Goal: Task Accomplishment & Management: Manage account settings

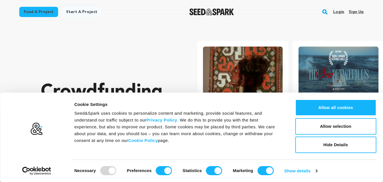
click at [359, 12] on link "Sign up" at bounding box center [355, 11] width 15 height 9
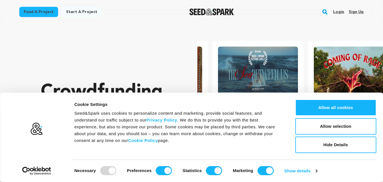
scroll to position [0, 100]
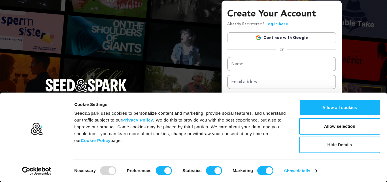
click at [335, 142] on button "Hide Details" at bounding box center [339, 144] width 81 height 16
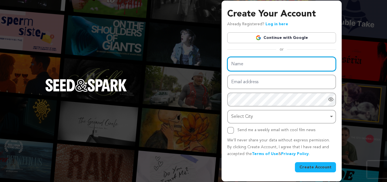
click at [277, 63] on input "Name" at bounding box center [281, 64] width 109 height 14
type input "Matka World"
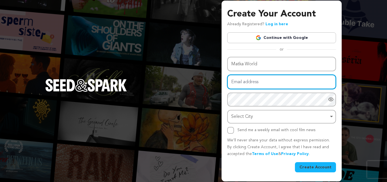
click at [259, 81] on input "Email address" at bounding box center [281, 81] width 109 height 14
type input "[EMAIL_ADDRESS][DOMAIN_NAME]"
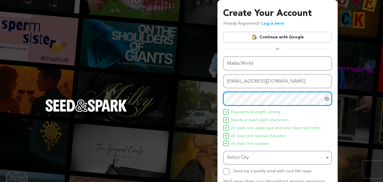
click at [243, 155] on div "Select City Remove item" at bounding box center [275, 157] width 97 height 8
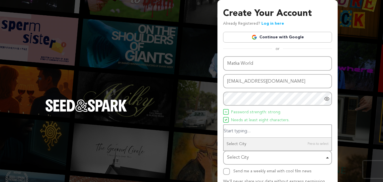
click at [263, 129] on input "Select City" at bounding box center [277, 131] width 108 height 13
type input "o"
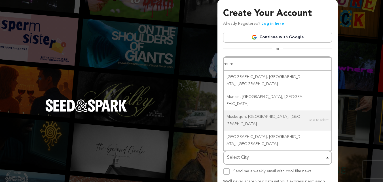
type input "mumb"
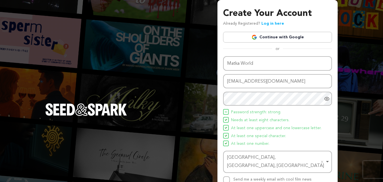
scroll to position [40, 0]
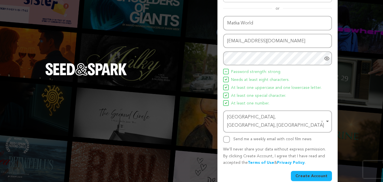
click at [299, 170] on button "Create Account" at bounding box center [311, 175] width 41 height 10
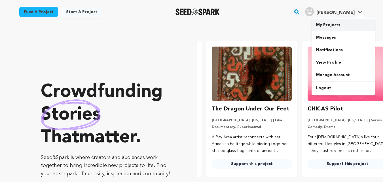
scroll to position [0, 100]
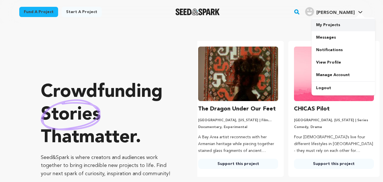
click at [333, 25] on link "My Projects" at bounding box center [342, 25] width 63 height 12
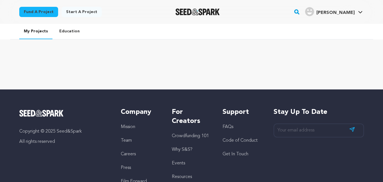
drag, startPoint x: 63, startPoint y: 42, endPoint x: 64, endPoint y: 36, distance: 6.6
click at [64, 36] on div "My Projects Education" at bounding box center [191, 56] width 383 height 65
click at [64, 36] on link "Education" at bounding box center [69, 31] width 29 height 15
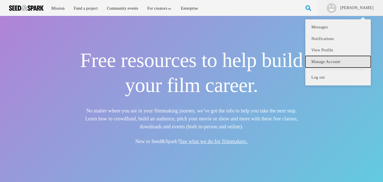
click at [330, 60] on link "Manage Account" at bounding box center [337, 62] width 65 height 12
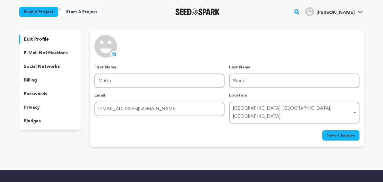
scroll to position [27, 0]
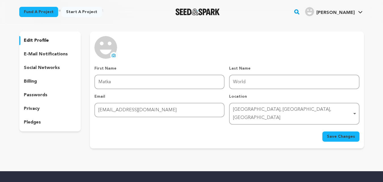
click at [112, 53] on icon at bounding box center [113, 55] width 5 height 5
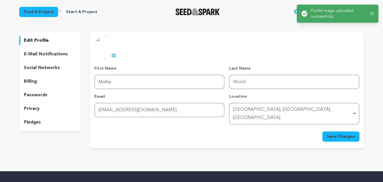
click at [345, 133] on span "Save Changes" at bounding box center [341, 136] width 28 height 6
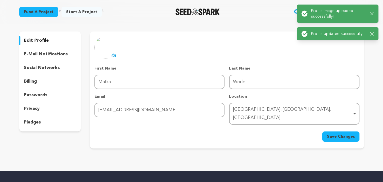
click at [53, 67] on p "social networks" at bounding box center [42, 67] width 36 height 7
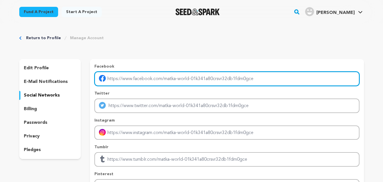
click at [144, 81] on input "Enter facebook profile link" at bounding box center [226, 78] width 264 height 14
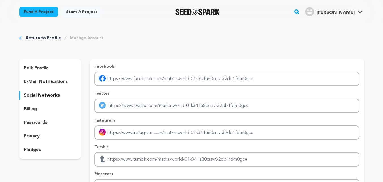
click at [34, 68] on p "edit profile" at bounding box center [36, 68] width 25 height 7
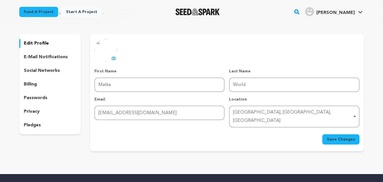
scroll to position [29, 0]
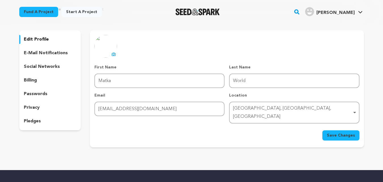
click at [54, 65] on p "social networks" at bounding box center [42, 66] width 36 height 7
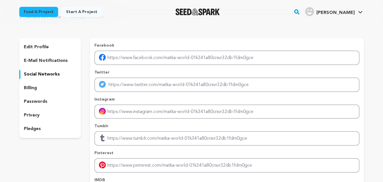
scroll to position [21, 0]
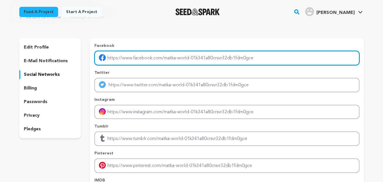
click at [134, 59] on input "Enter facebook profile link" at bounding box center [226, 58] width 264 height 14
paste input "https://matkaworld.in/"
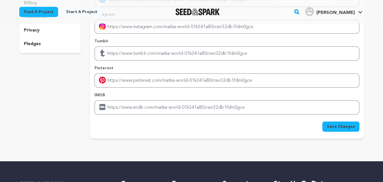
scroll to position [115, 0]
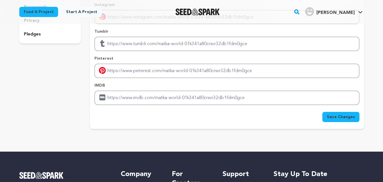
type input "https://matkaworld.in/"
click at [352, 118] on span "Save Changes" at bounding box center [341, 117] width 28 height 6
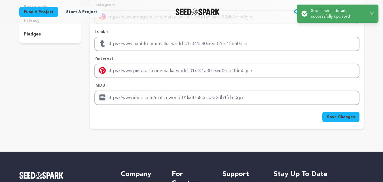
scroll to position [0, 0]
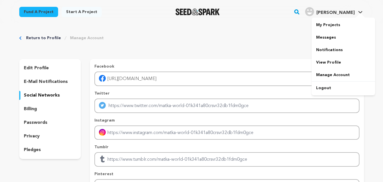
drag, startPoint x: 371, startPoint y: 13, endPoint x: 356, endPoint y: 10, distance: 14.7
click at [356, 10] on div "Fund a project Start a project Search" at bounding box center [191, 12] width 362 height 24
click at [345, 14] on span "[PERSON_NAME]" at bounding box center [335, 12] width 38 height 5
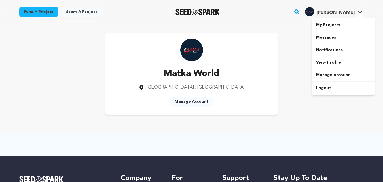
click at [342, 13] on span "[PERSON_NAME]" at bounding box center [335, 12] width 38 height 5
click at [337, 61] on link "View Profile" at bounding box center [342, 62] width 63 height 12
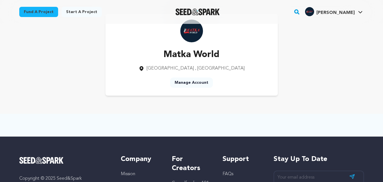
scroll to position [22, 0]
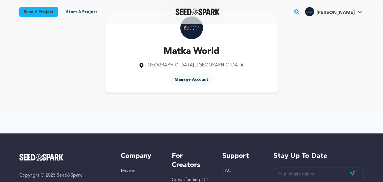
click at [198, 77] on link "Manage Account" at bounding box center [191, 79] width 43 height 10
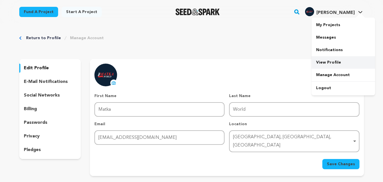
click at [326, 60] on link "View Profile" at bounding box center [342, 62] width 63 height 12
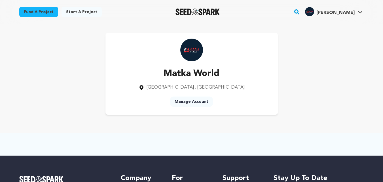
drag, startPoint x: 185, startPoint y: 77, endPoint x: 169, endPoint y: 87, distance: 18.9
click at [169, 87] on div "Matka World Mumbai , Maharashtra" at bounding box center [191, 79] width 106 height 24
click at [328, 72] on link "Manage Account" at bounding box center [342, 75] width 63 height 12
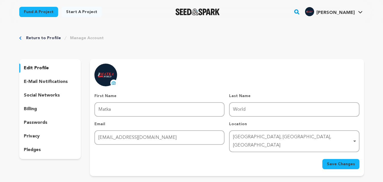
click at [30, 136] on p "privacy" at bounding box center [32, 136] width 16 height 7
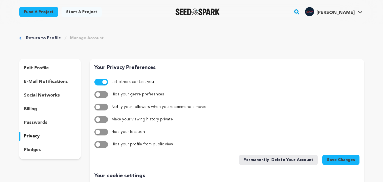
click at [43, 95] on p "social networks" at bounding box center [42, 95] width 36 height 7
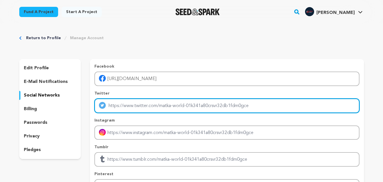
click at [137, 108] on input "Enter twitter profile link" at bounding box center [226, 105] width 264 height 14
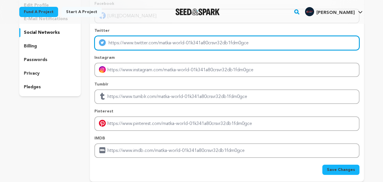
scroll to position [78, 0]
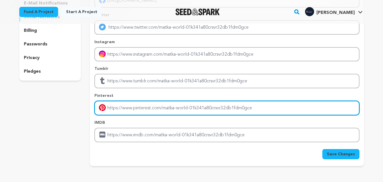
click at [132, 108] on input "Enter pinterest profile link" at bounding box center [226, 108] width 264 height 14
paste input "https://matkaworld.in/"
type input "https://matkaworld.in/"
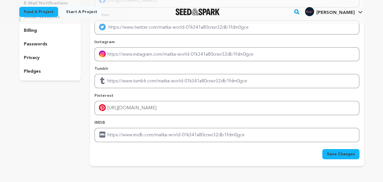
click at [333, 153] on span "Save Changes" at bounding box center [341, 154] width 28 height 6
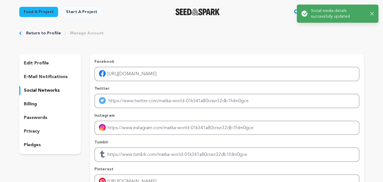
scroll to position [5, 0]
click at [373, 11] on div "Success: Info: Warning: Error: Social media details successfully updated Close …" at bounding box center [337, 13] width 72 height 11
click at [372, 12] on icon "button" at bounding box center [372, 14] width 4 height 4
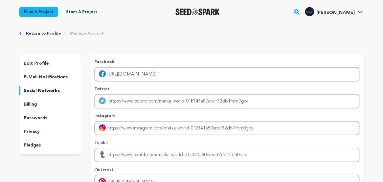
click at [359, 12] on icon at bounding box center [360, 12] width 5 height 3
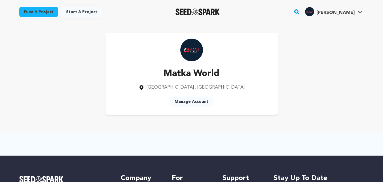
click at [202, 82] on div "Matka World Mumbai , Maharashtra" at bounding box center [191, 79] width 106 height 24
click at [198, 53] on img at bounding box center [191, 50] width 23 height 23
drag, startPoint x: 198, startPoint y: 53, endPoint x: 188, endPoint y: 74, distance: 23.4
click at [188, 74] on div "Matka World Mumbai , Maharashtra Manage Account" at bounding box center [191, 74] width 172 height 82
click at [188, 74] on p "Matka World" at bounding box center [191, 74] width 106 height 14
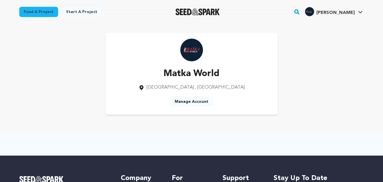
click at [188, 74] on p "Matka World" at bounding box center [191, 74] width 106 height 14
click at [324, 64] on link "View Profile" at bounding box center [342, 62] width 63 height 12
click at [80, 13] on link "Start a project" at bounding box center [81, 12] width 40 height 10
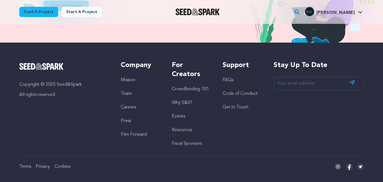
scroll to position [679, 0]
